Goal: Obtain resource: Download file/media

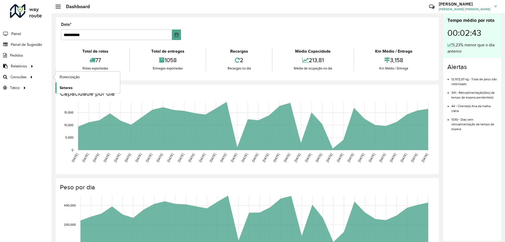
click at [69, 86] on span "Setores" at bounding box center [66, 88] width 13 height 6
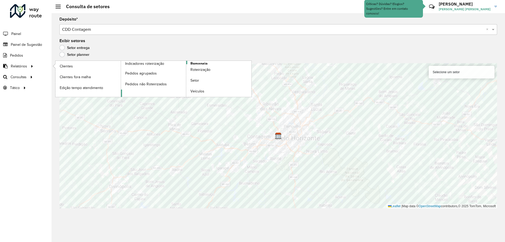
click at [197, 63] on span "Romaneio" at bounding box center [198, 64] width 17 height 6
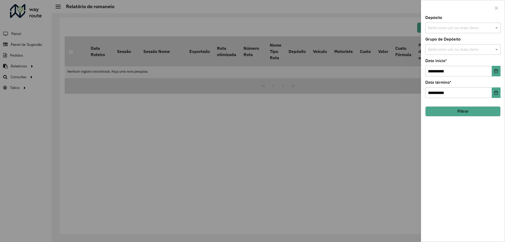
click at [450, 28] on input "text" at bounding box center [460, 28] width 67 height 6
click at [440, 53] on div "CDD Contagem" at bounding box center [463, 54] width 75 height 9
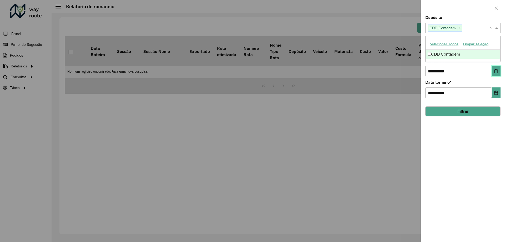
click at [497, 73] on button "Choose Date" at bounding box center [496, 71] width 9 height 11
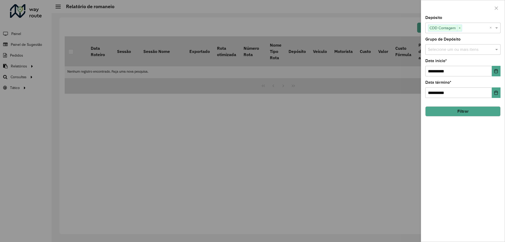
click at [496, 138] on div "**********" at bounding box center [463, 129] width 84 height 226
click at [458, 109] on button "Filtrar" at bounding box center [462, 111] width 75 height 10
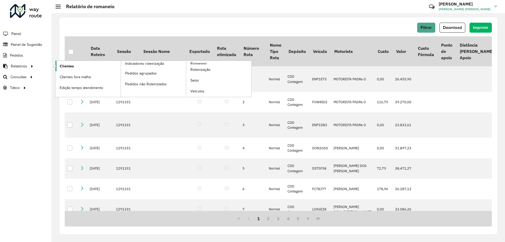
click at [76, 68] on link "Clientes" at bounding box center [88, 66] width 65 height 11
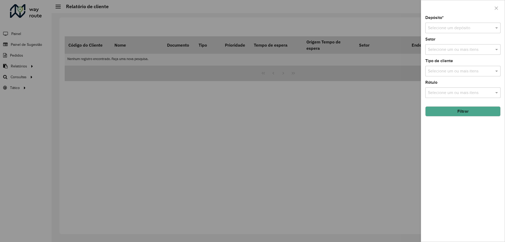
click at [427, 32] on div "Depósito * Selecione um depósito Setor Selecione um ou mais itens Tipo de clien…" at bounding box center [463, 129] width 84 height 226
click at [438, 28] on input "text" at bounding box center [457, 28] width 59 height 6
click at [446, 45] on span "CDD Contagem" at bounding box center [442, 43] width 29 height 4
click at [461, 110] on button "Filtrar" at bounding box center [462, 111] width 75 height 10
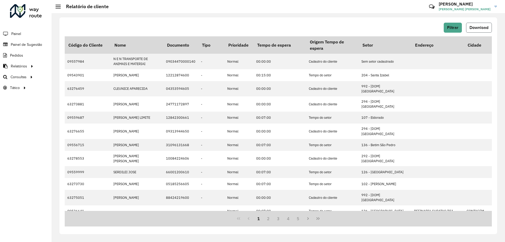
click at [471, 25] on span "Download" at bounding box center [479, 27] width 19 height 4
click at [51, 136] on div "Roteirizador AmbevTech Painel Painel de Sugestão Pedidos Relatórios Clientes Cl…" at bounding box center [26, 121] width 52 height 242
